Goal: Task Accomplishment & Management: Use online tool/utility

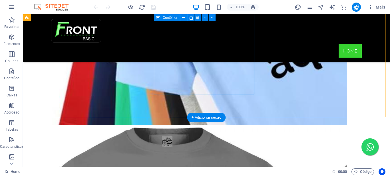
scroll to position [686, 0]
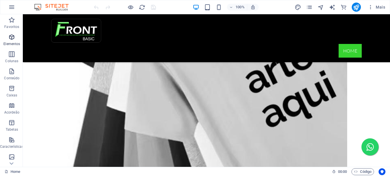
click at [12, 40] on icon "button" at bounding box center [11, 37] width 7 height 7
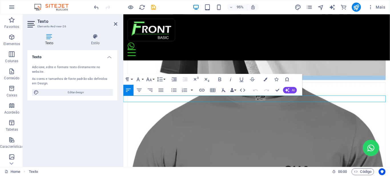
scroll to position [3034, 2]
click at [139, 90] on icon "button" at bounding box center [139, 90] width 7 height 7
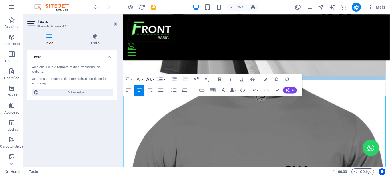
click at [153, 79] on button "Font Size" at bounding box center [150, 79] width 10 height 11
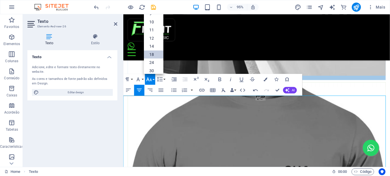
click at [152, 56] on link "18" at bounding box center [153, 55] width 19 height 8
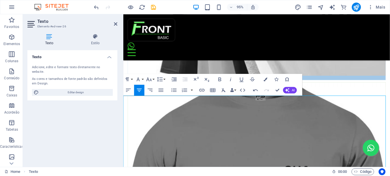
click at [219, 79] on icon "button" at bounding box center [220, 79] width 7 height 7
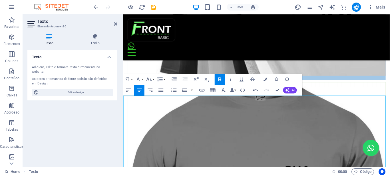
scroll to position [687, 0]
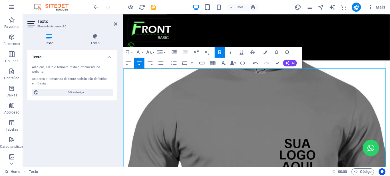
drag, startPoint x: 300, startPoint y: 119, endPoint x: 158, endPoint y: 122, distance: 142.1
click at [218, 52] on icon "button" at bounding box center [220, 52] width 7 height 7
drag, startPoint x: 283, startPoint y: 142, endPoint x: 147, endPoint y: 142, distance: 135.7
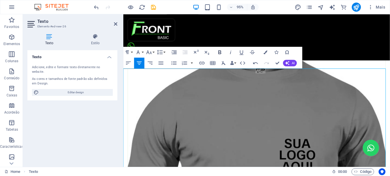
click at [219, 51] on icon "button" at bounding box center [220, 53] width 3 height 4
drag, startPoint x: 280, startPoint y: 165, endPoint x: 149, endPoint y: 164, distance: 130.9
drag, startPoint x: 220, startPoint y: 52, endPoint x: 109, endPoint y: 68, distance: 112.1
click at [220, 52] on icon "button" at bounding box center [220, 52] width 7 height 7
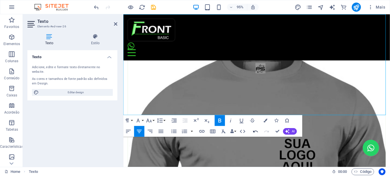
scroll to position [744, 0]
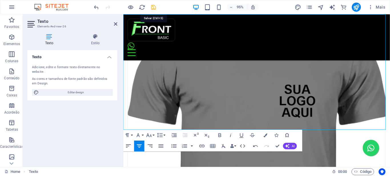
click at [155, 7] on icon "save" at bounding box center [153, 7] width 7 height 7
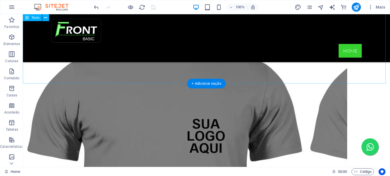
scroll to position [783, 0]
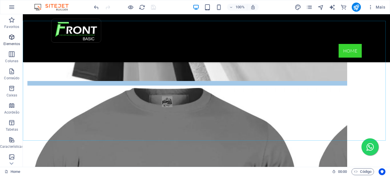
click at [10, 40] on icon "button" at bounding box center [11, 37] width 7 height 7
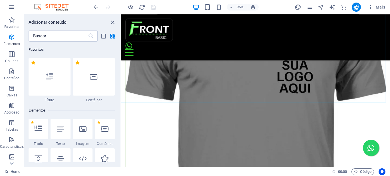
scroll to position [49, 0]
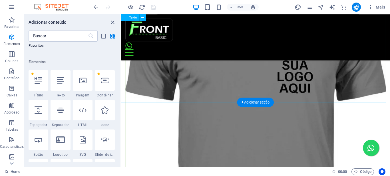
drag, startPoint x: 214, startPoint y: 93, endPoint x: 183, endPoint y: 104, distance: 33.2
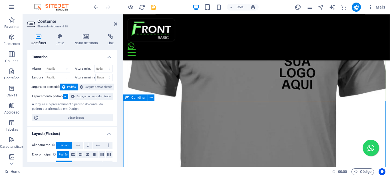
scroll to position [773, 0]
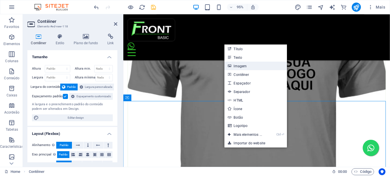
click at [244, 66] on link "Imagem" at bounding box center [256, 66] width 63 height 9
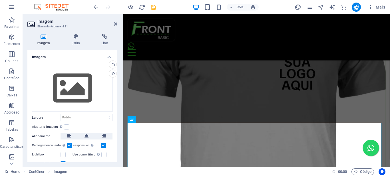
drag, startPoint x: 87, startPoint y: 137, endPoint x: 92, endPoint y: 129, distance: 9.0
click at [87, 135] on icon at bounding box center [87, 136] width 4 height 7
click at [111, 72] on div "Upload" at bounding box center [112, 74] width 9 height 9
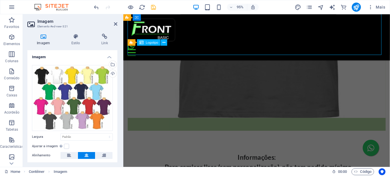
scroll to position [916, 0]
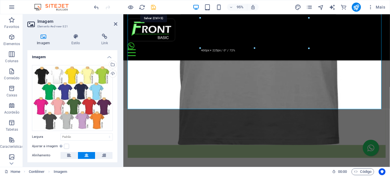
click at [154, 7] on icon "save" at bounding box center [153, 7] width 7 height 7
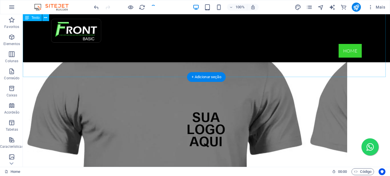
scroll to position [761, 0]
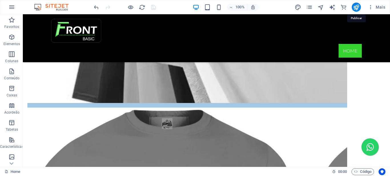
drag, startPoint x: 355, startPoint y: 7, endPoint x: 348, endPoint y: 2, distance: 8.2
click at [355, 7] on icon "publish" at bounding box center [356, 7] width 7 height 7
